Goal: Task Accomplishment & Management: Manage account settings

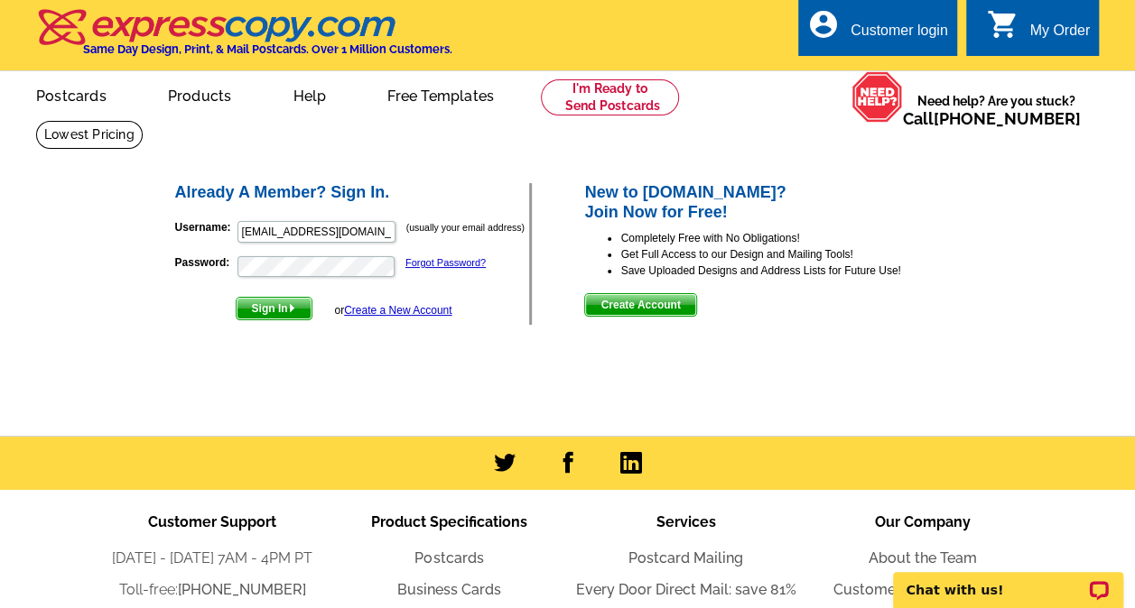
click at [401, 310] on link "Create a New Account" at bounding box center [397, 310] width 107 height 13
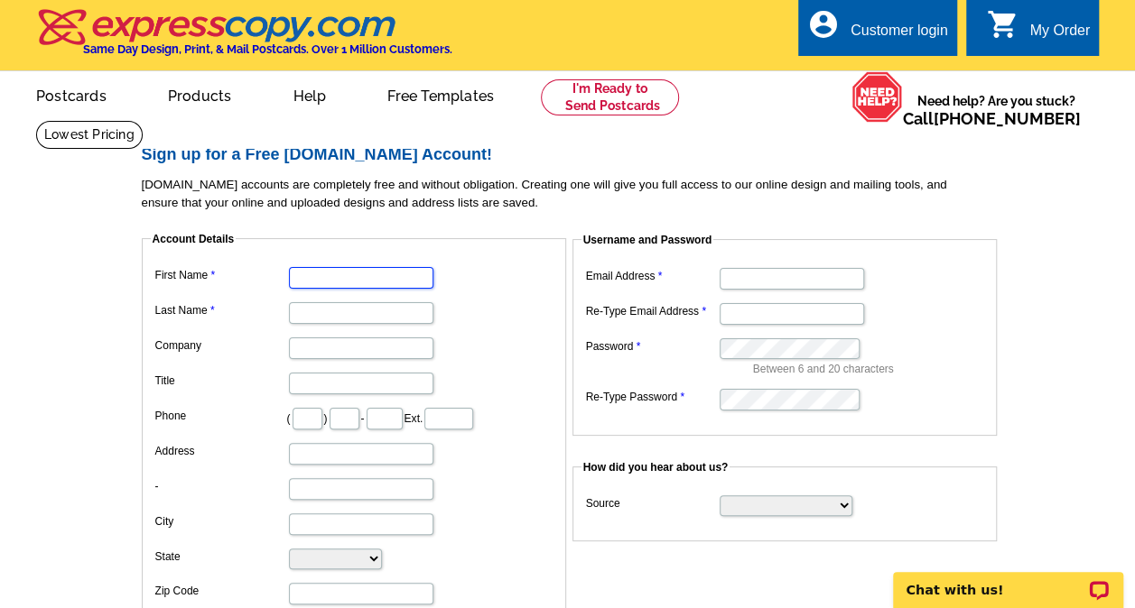
click at [408, 283] on input "First Name" at bounding box center [361, 278] width 144 height 22
type input "Thuy"
click at [320, 320] on input "Last Name" at bounding box center [361, 313] width 144 height 22
type input "Gimby"
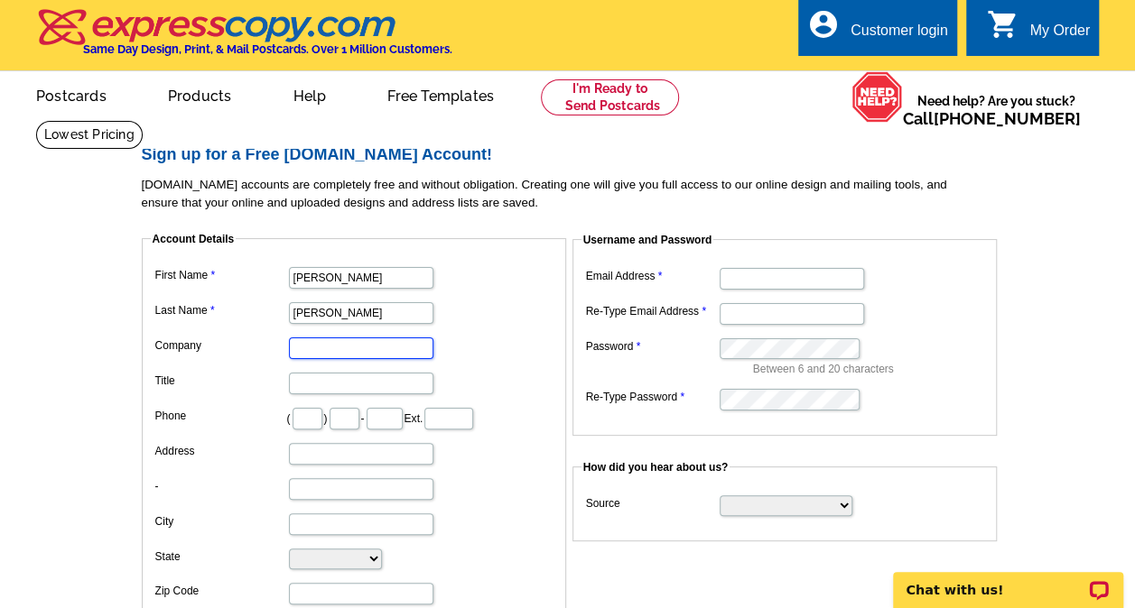
click at [309, 353] on input "Company" at bounding box center [361, 349] width 144 height 22
type input "Key Realty"
click at [316, 374] on input "Title" at bounding box center [361, 384] width 144 height 22
type input "Broker Associate"
click at [316, 413] on input "text" at bounding box center [307, 419] width 30 height 22
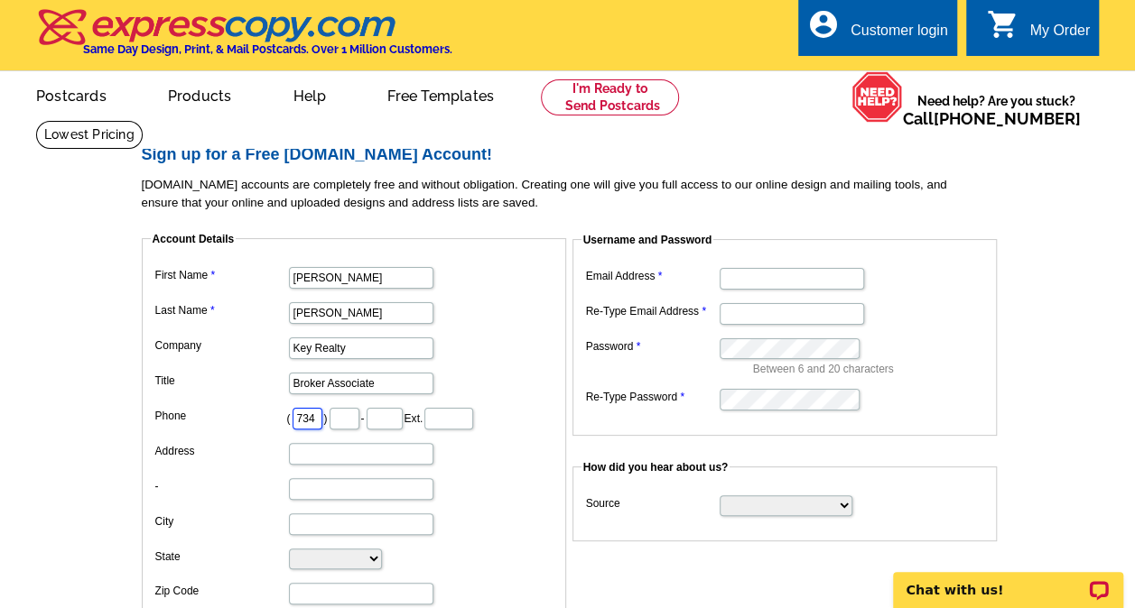
type input "734"
type input "502"
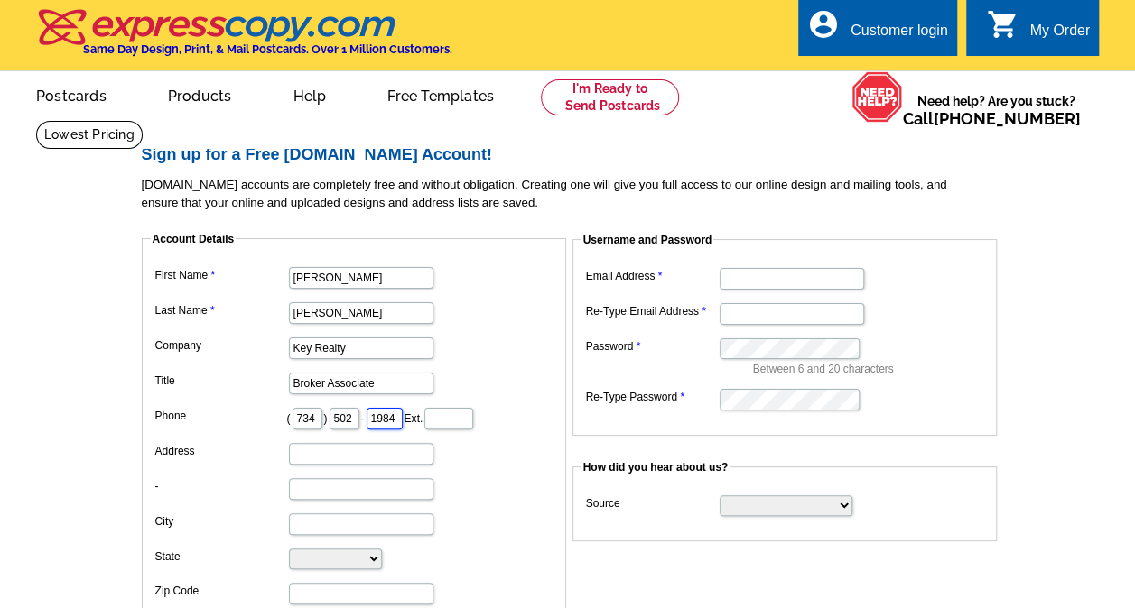
type input "1984"
click at [495, 500] on dl "First Name Thuy Last Name Gimby Company Key Realty Title Broker Associate Phone…" at bounding box center [354, 452] width 406 height 378
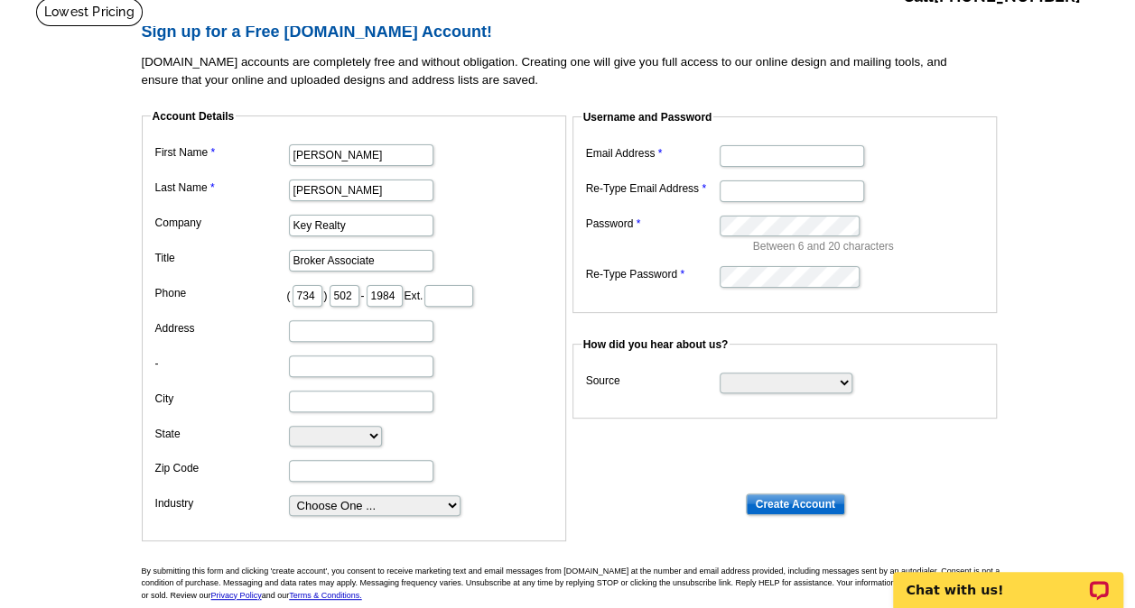
scroll to position [129, 0]
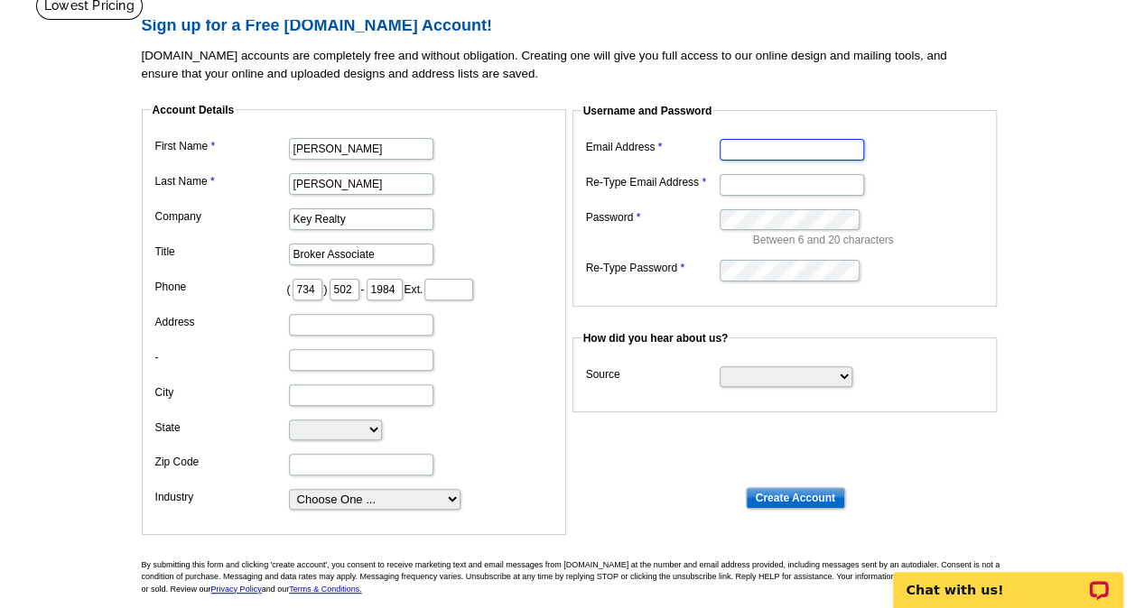
click at [783, 150] on input "Email Address" at bounding box center [791, 150] width 144 height 22
click at [766, 154] on input "Email Address" at bounding box center [791, 150] width 144 height 22
type input "[EMAIL_ADDRESS][DOMAIN_NAME]"
click at [851, 172] on dd "one" at bounding box center [784, 184] width 406 height 28
click at [784, 185] on input "one" at bounding box center [791, 185] width 144 height 22
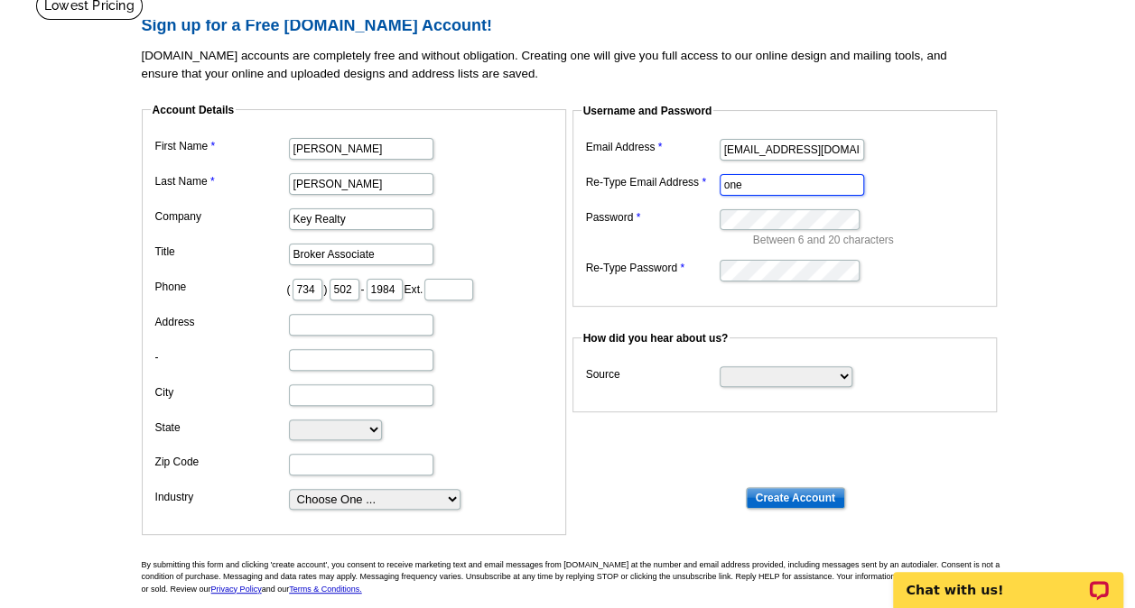
type input "[EMAIL_ADDRESS][DOMAIN_NAME]"
click at [813, 374] on select "Search Engine Television Ad Direct Mail Postcard Email Referred by a friend Oth…" at bounding box center [785, 376] width 133 height 21
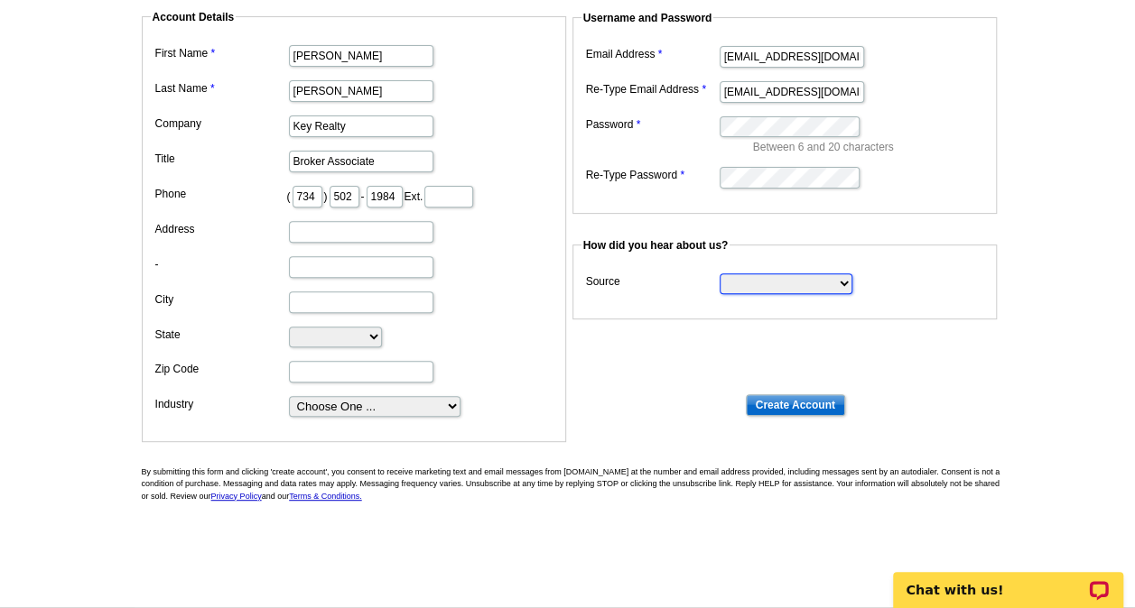
scroll to position [220, 0]
click at [793, 282] on select "Search Engine Television Ad Direct Mail Postcard Email Referred by a friend Oth…" at bounding box center [785, 285] width 133 height 21
select select "other"
click at [719, 275] on select "Search Engine Television Ad Direct Mail Postcard Email Referred by a friend Oth…" at bounding box center [785, 285] width 133 height 21
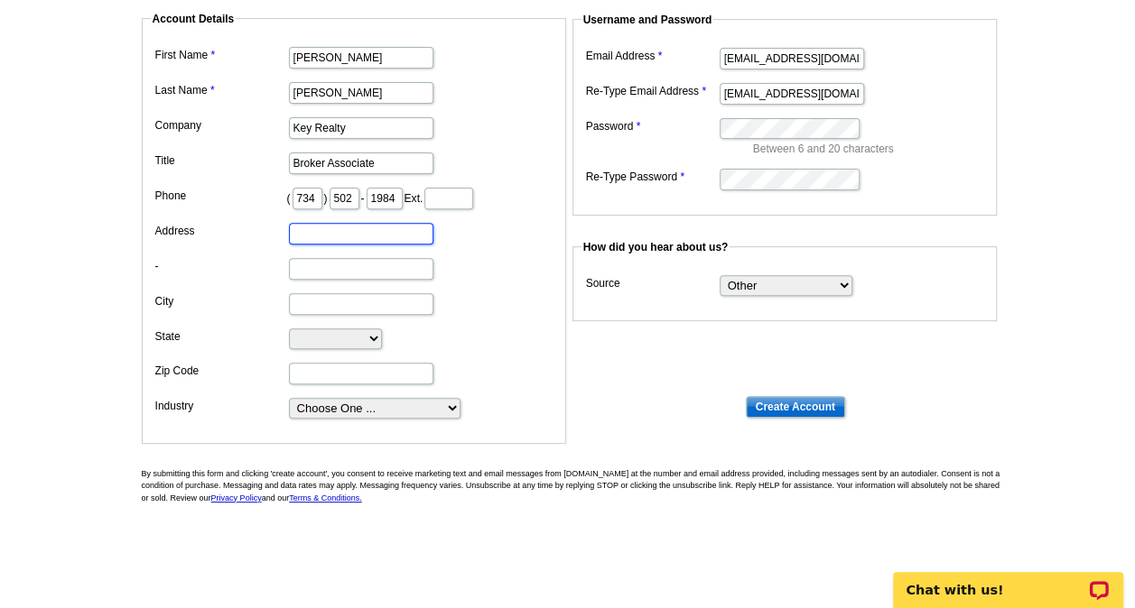
click at [376, 227] on input "Address" at bounding box center [361, 234] width 144 height 22
type input "3025 Boardwalk"
type input "Ann Arbor"
select select "MI"
type input "48108"
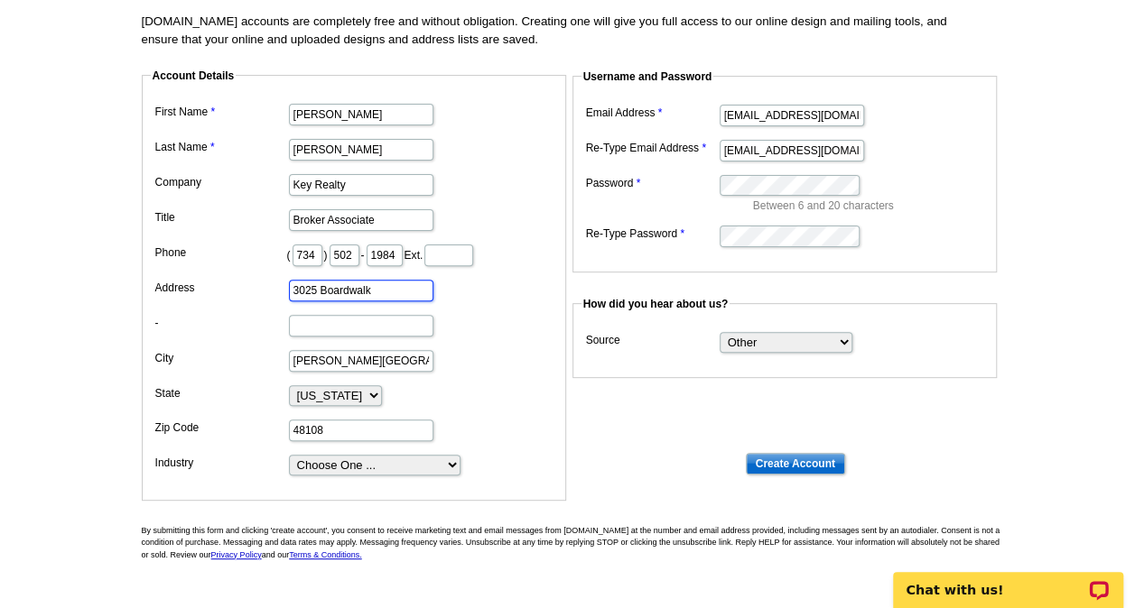
scroll to position [162, 0]
type input "3"
type input "364 Country Club Court"
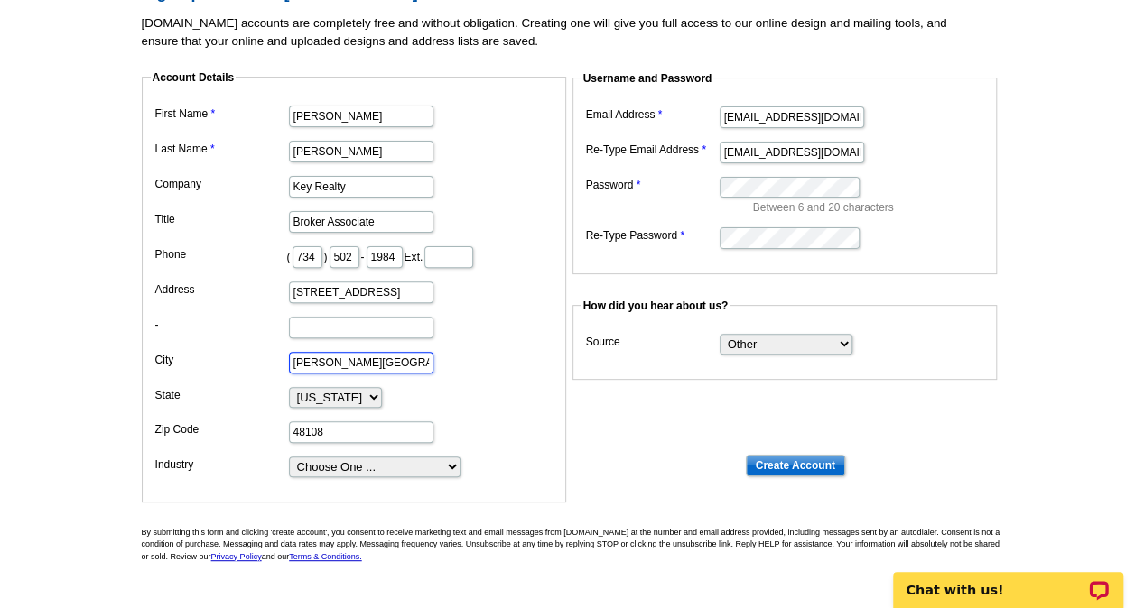
click at [373, 357] on input "Ann Arbor" at bounding box center [361, 363] width 144 height 22
type input "A"
type input "Canton"
click at [303, 426] on input "48108" at bounding box center [361, 433] width 144 height 22
type input "48188"
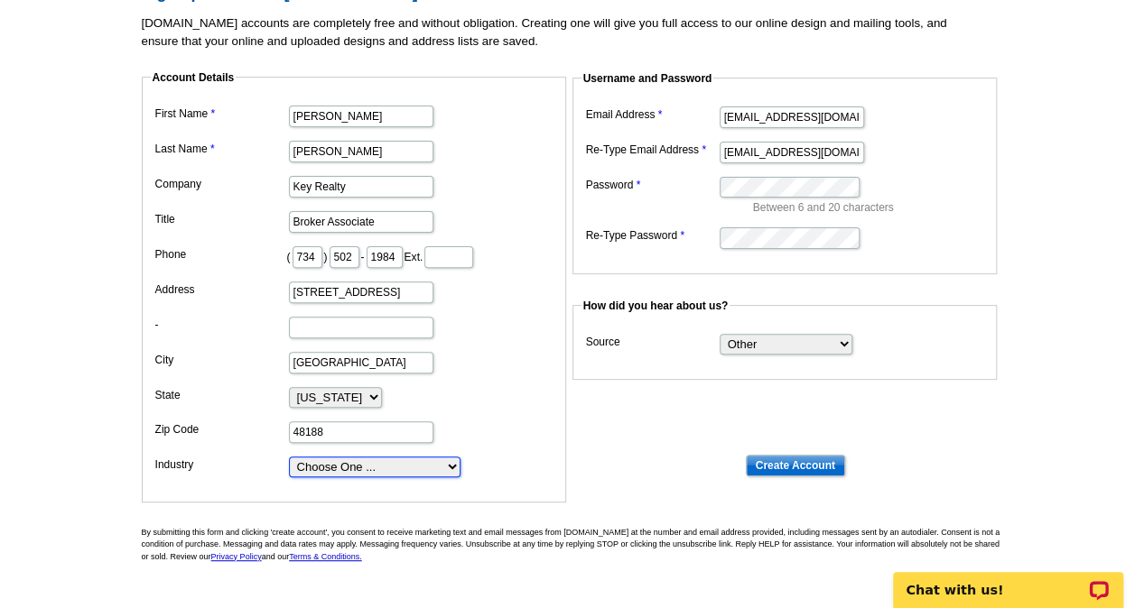
click at [429, 457] on select "Choose One ... Residential Real Estate Accounting Agriculture Architecture Arts…" at bounding box center [374, 467] width 171 height 21
select select "2"
click at [289, 457] on select "Choose One ... Residential Real Estate Accounting Agriculture Architecture Arts…" at bounding box center [374, 467] width 171 height 21
click at [659, 468] on dl "Account Details First Name Thuy Last Name Gimby Company Key Realty Title Broker…" at bounding box center [575, 269] width 867 height 432
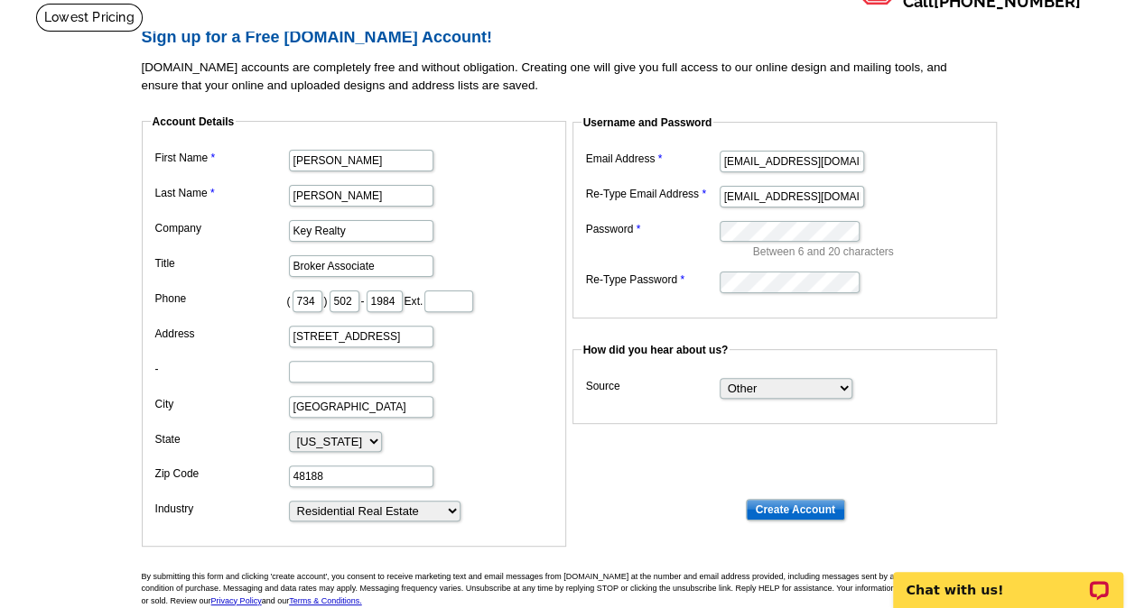
scroll to position [114, 0]
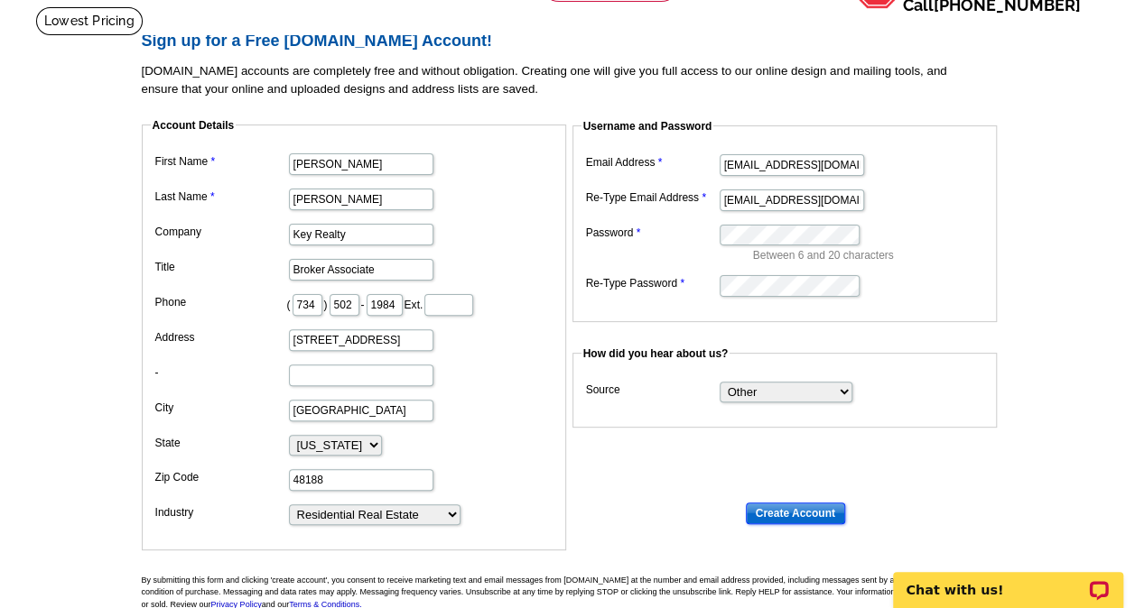
click at [814, 503] on input "Create Account" at bounding box center [795, 514] width 99 height 22
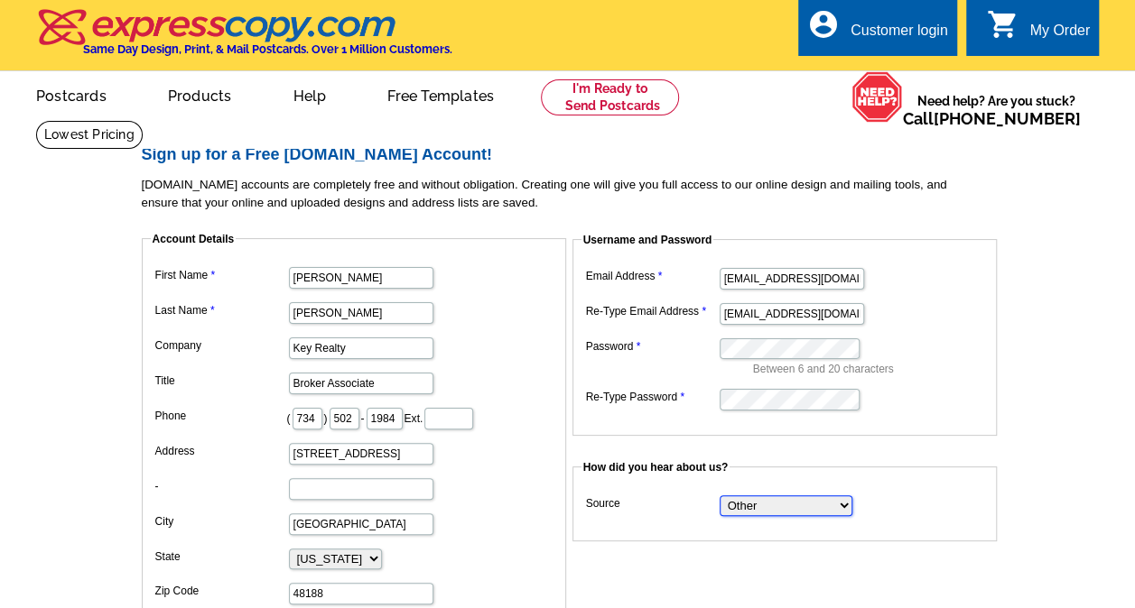
drag, startPoint x: 0, startPoint y: 0, endPoint x: 794, endPoint y: 508, distance: 943.0
click at [794, 508] on select "Search Engine Television Ad Direct Mail Postcard Email Referred by a friend Oth…" at bounding box center [785, 506] width 133 height 21
click at [892, 544] on dl "Account Details First Name Thuy Last Name Gimby Company Key Realty Title Broker…" at bounding box center [575, 431] width 867 height 432
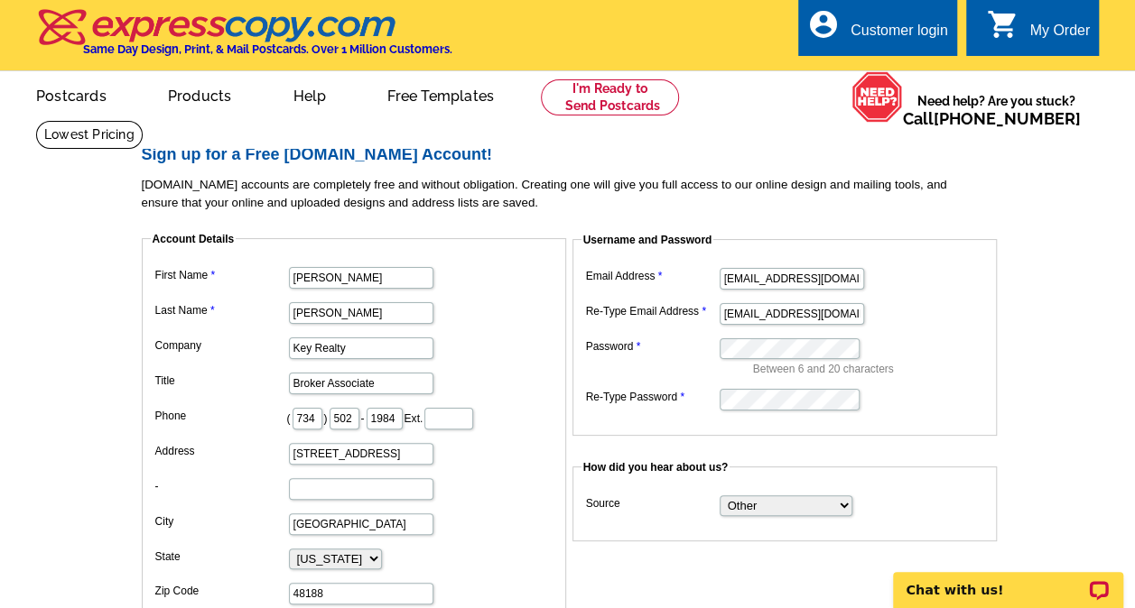
click at [892, 26] on div "Customer login" at bounding box center [898, 35] width 97 height 25
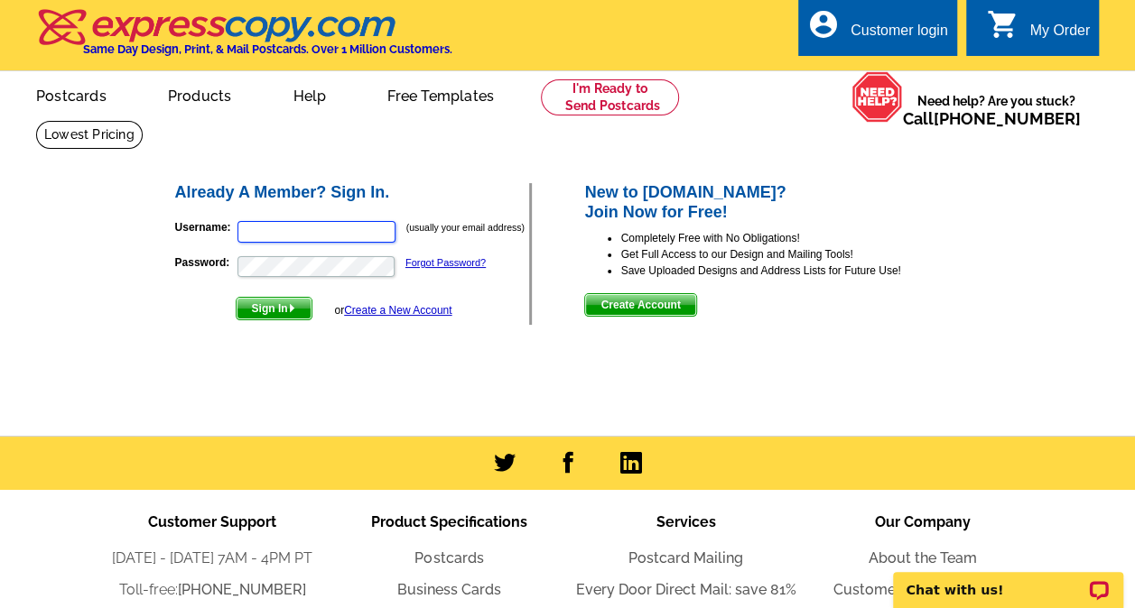
click at [283, 236] on input "Username:" at bounding box center [316, 232] width 158 height 22
type input "[EMAIL_ADDRESS][DOMAIN_NAME]"
click at [273, 310] on span "Sign In" at bounding box center [273, 309] width 75 height 22
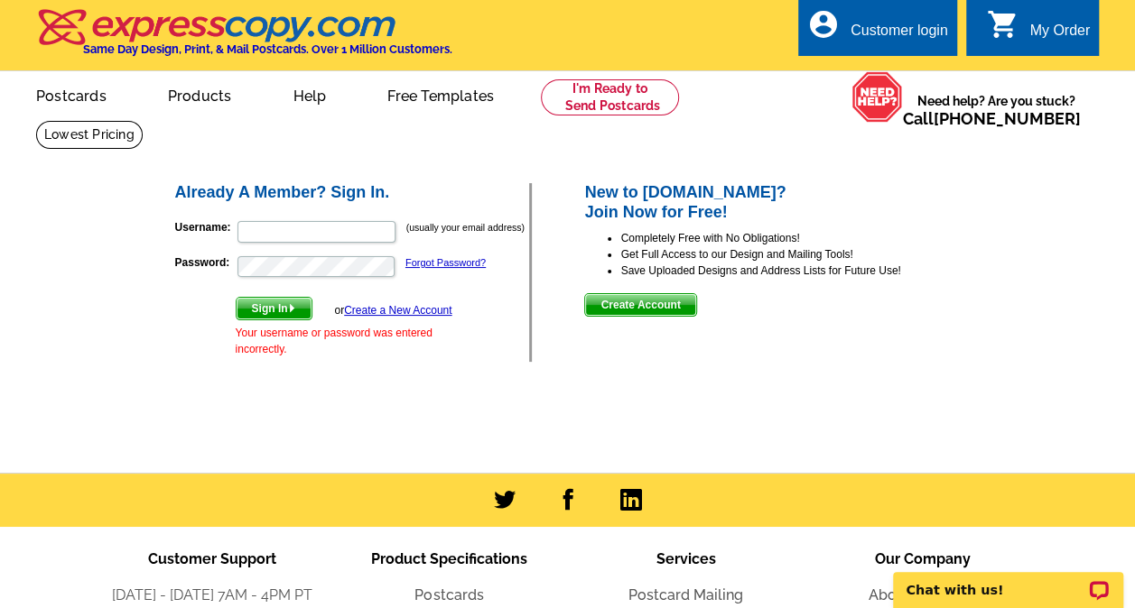
type input "[EMAIL_ADDRESS][DOMAIN_NAME]"
click at [448, 265] on link "Forgot Password?" at bounding box center [445, 262] width 80 height 11
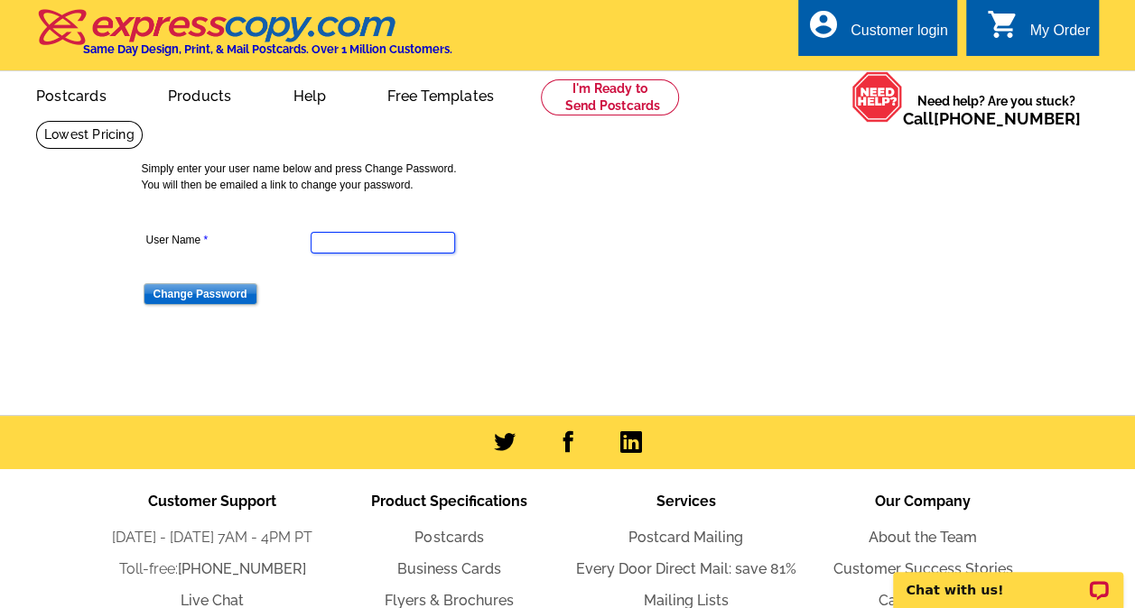
click at [399, 241] on input "User Name" at bounding box center [383, 243] width 144 height 22
type input "[EMAIL_ADDRESS][DOMAIN_NAME]"
click at [166, 291] on input "Change Password" at bounding box center [201, 294] width 114 height 22
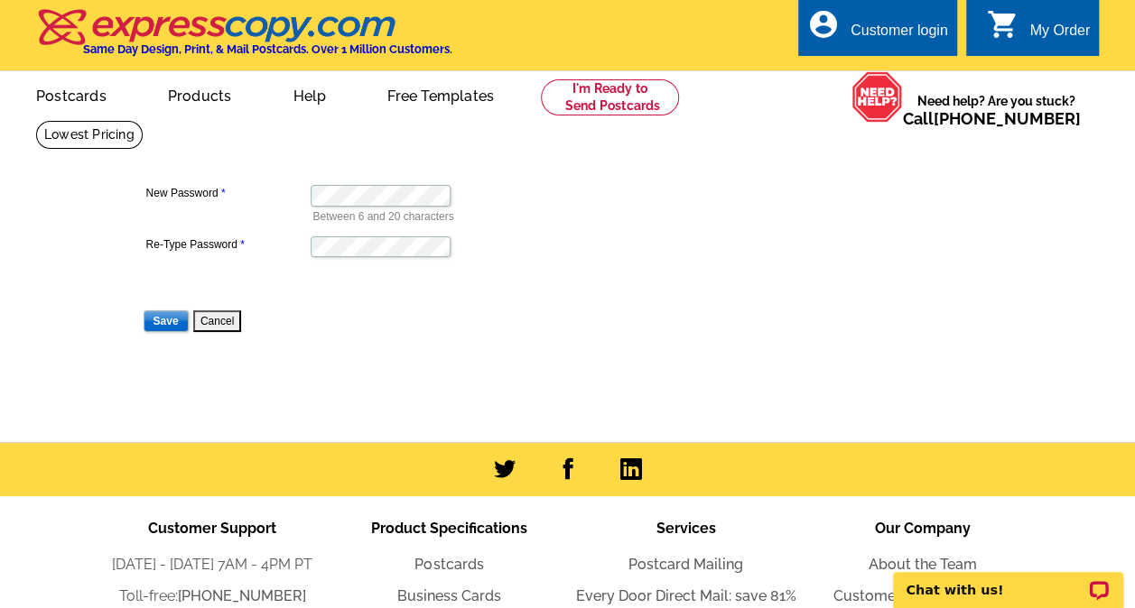
click at [491, 173] on dt at bounding box center [382, 165] width 480 height 16
click at [164, 330] on input "Save" at bounding box center [166, 322] width 45 height 22
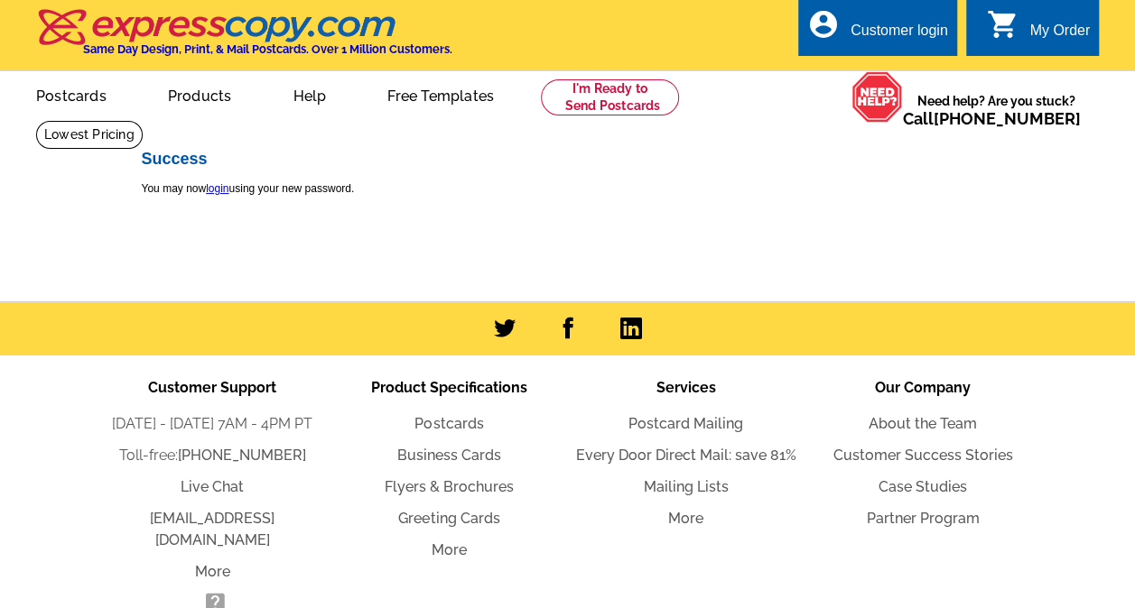
click at [162, 320] on div at bounding box center [567, 328] width 1135 height 53
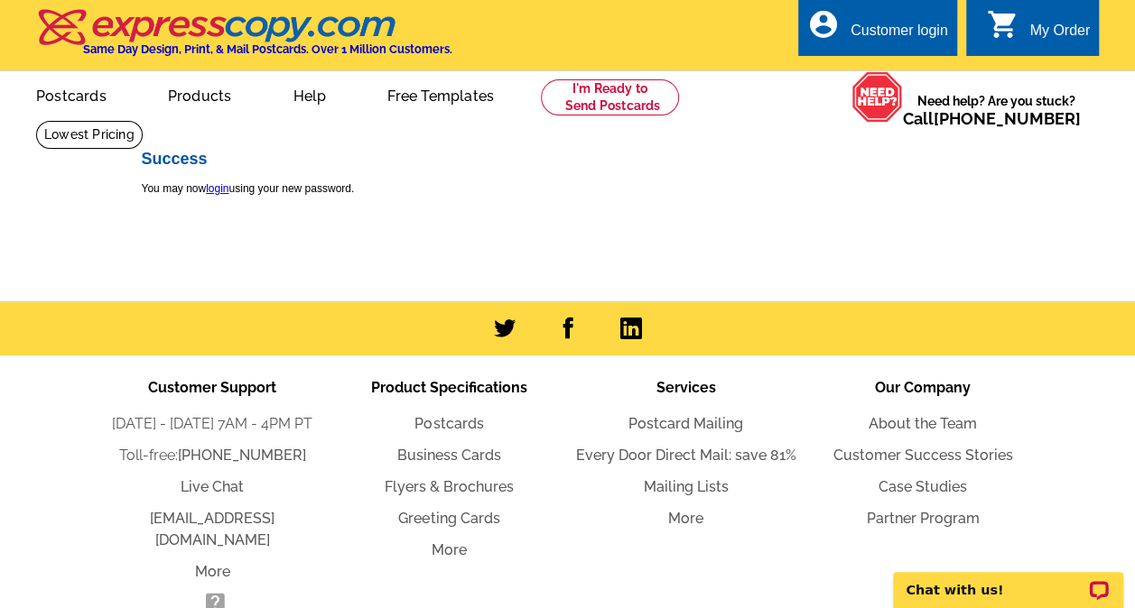
click at [900, 32] on div "Customer login" at bounding box center [898, 35] width 97 height 25
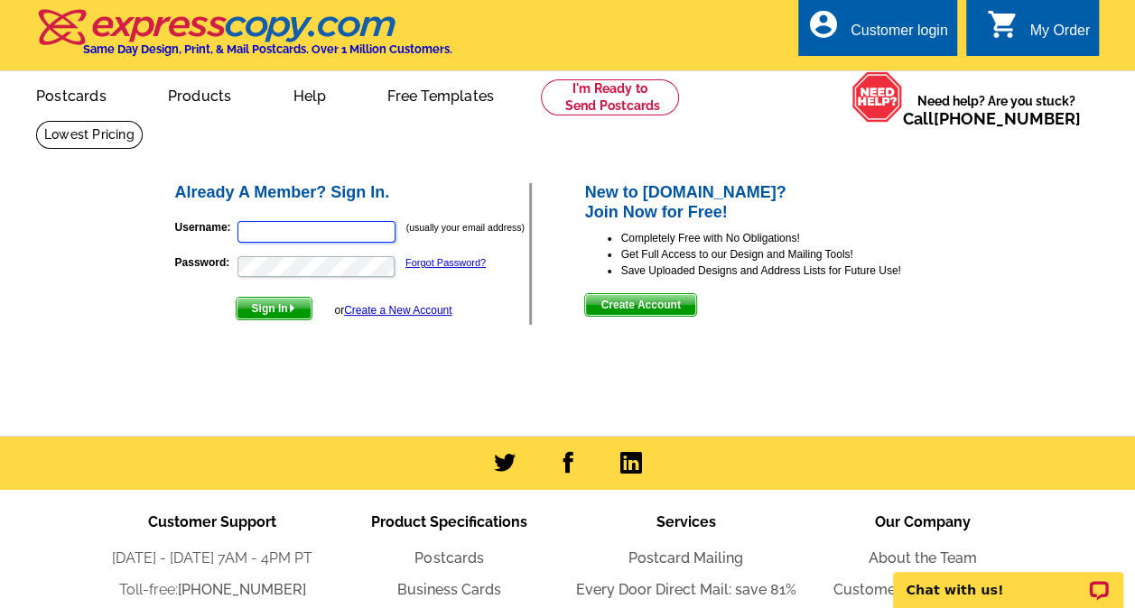
type input "[EMAIL_ADDRESS][DOMAIN_NAME]"
click at [291, 305] on img "submit" at bounding box center [292, 308] width 8 height 8
